Goal: Information Seeking & Learning: Learn about a topic

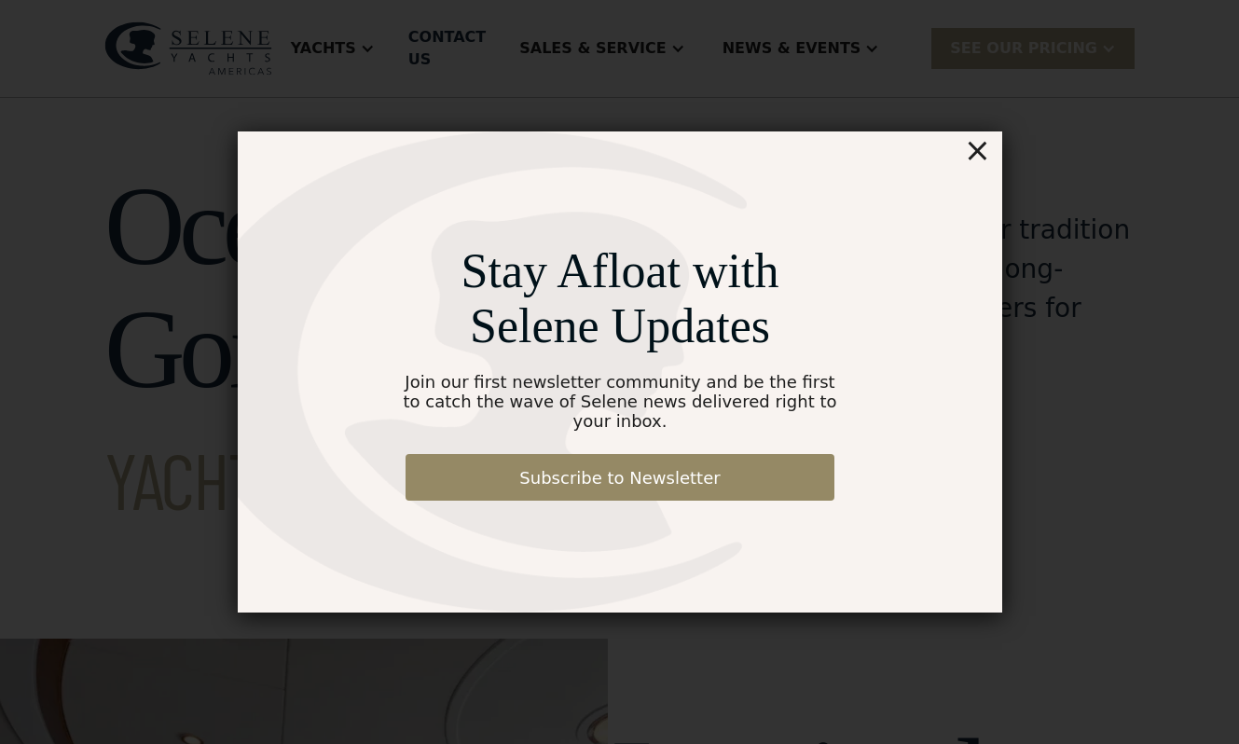
click at [975, 159] on div "×" at bounding box center [976, 149] width 27 height 37
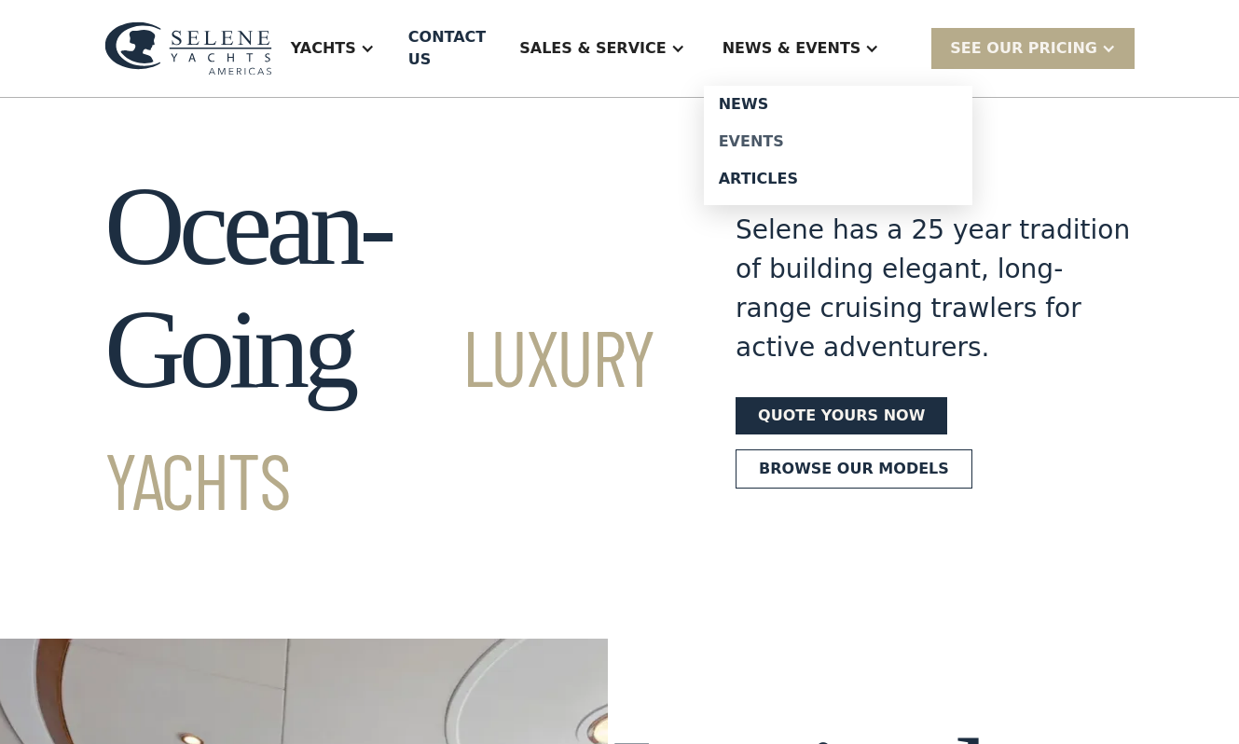
click at [794, 134] on div "Events" at bounding box center [838, 141] width 239 height 15
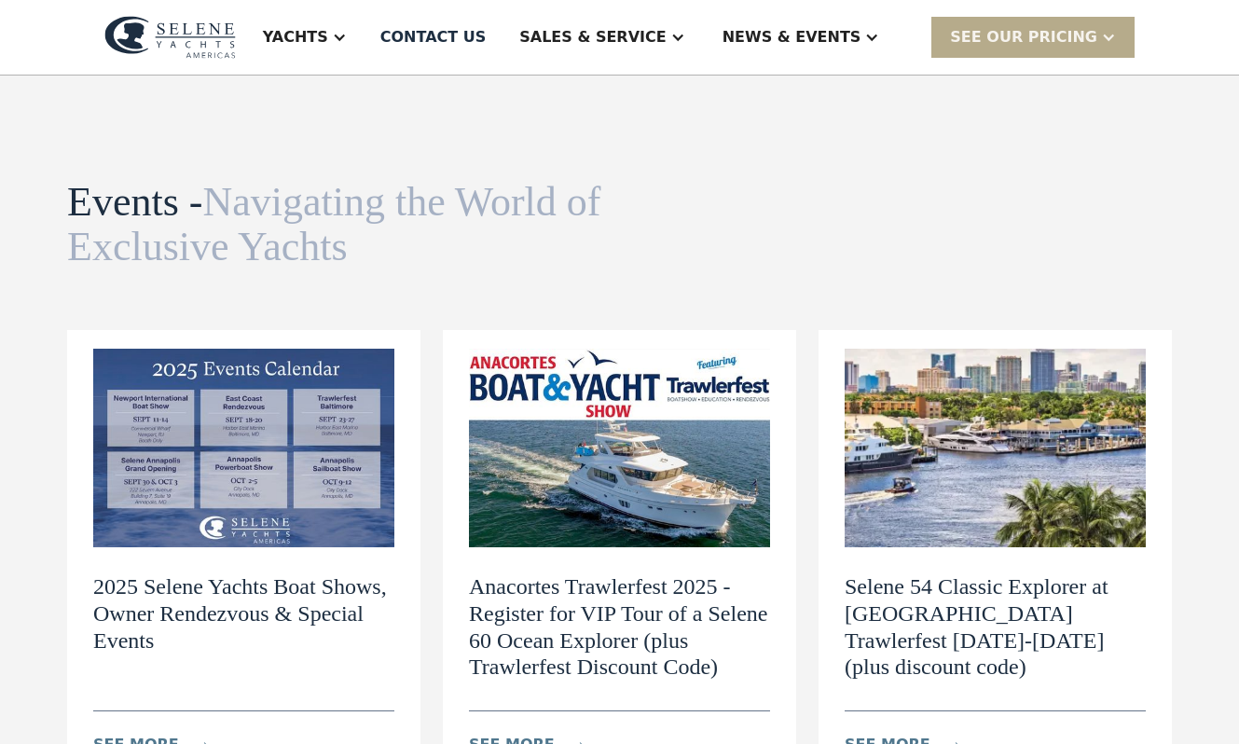
click at [226, 409] on img at bounding box center [243, 448] width 301 height 199
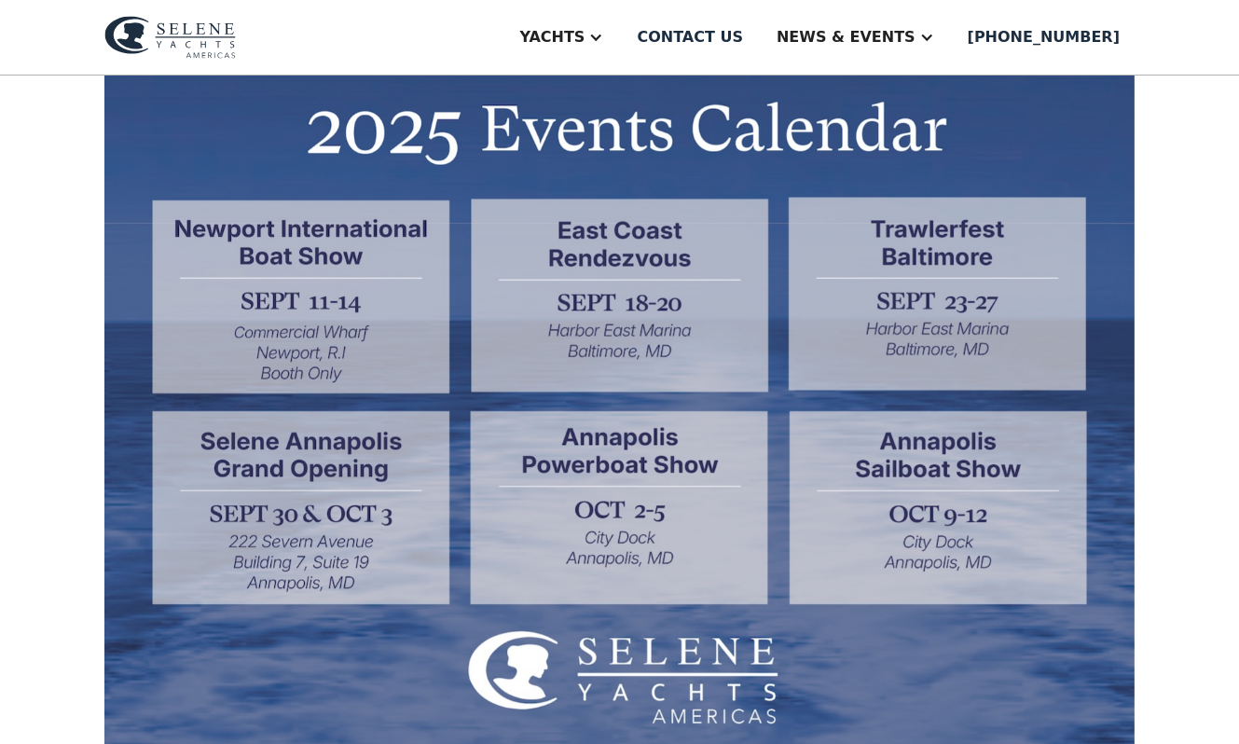
scroll to position [582, 0]
